Goal: Check status: Check status

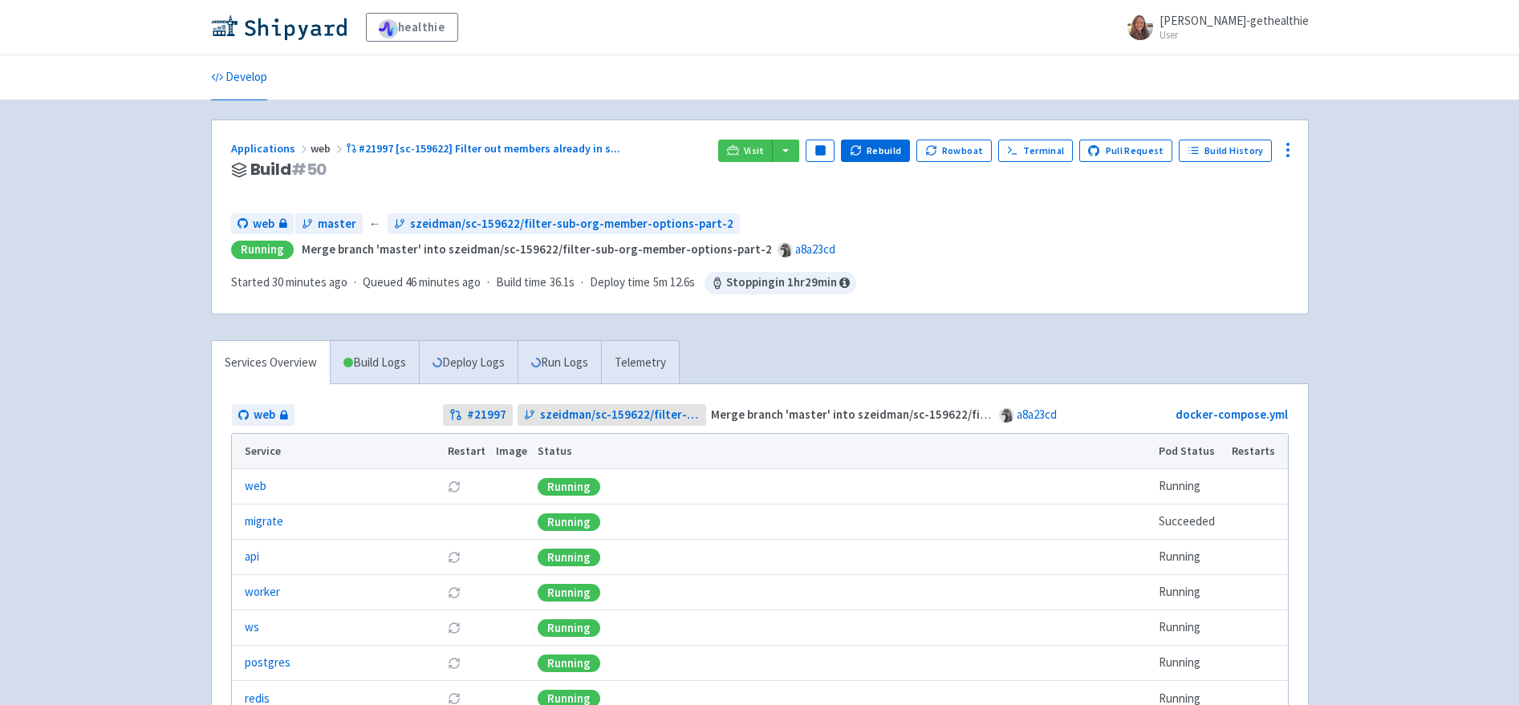
click at [944, 214] on div "web master ← szeidman/sc-159622/filter-sub-org-member-options-part-2" at bounding box center [759, 224] width 1057 height 22
click at [739, 146] on icon at bounding box center [733, 150] width 12 height 12
